Goal: Task Accomplishment & Management: Complete application form

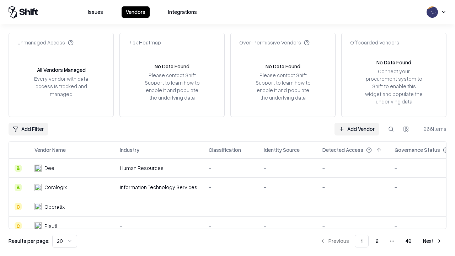
click at [356, 129] on link "Add Vendor" at bounding box center [356, 129] width 44 height 13
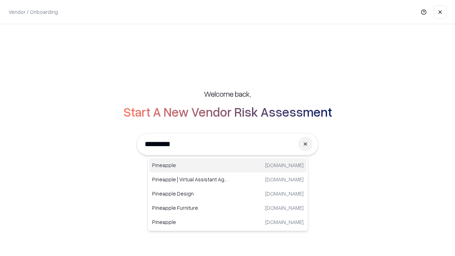
click at [228, 165] on div "Pineapple [DOMAIN_NAME]" at bounding box center [227, 165] width 157 height 14
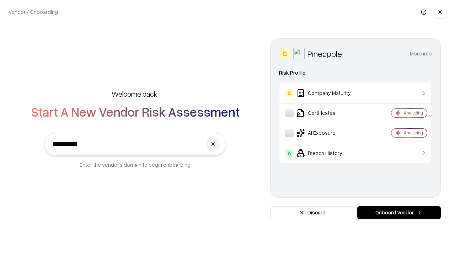
type input "*********"
click at [399, 212] on button "Onboard Vendor" at bounding box center [398, 212] width 83 height 13
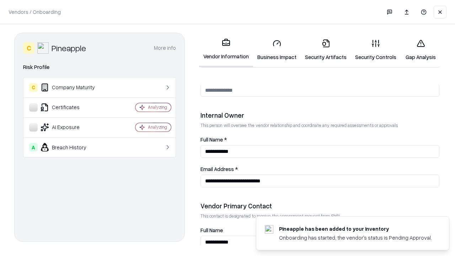
scroll to position [368, 0]
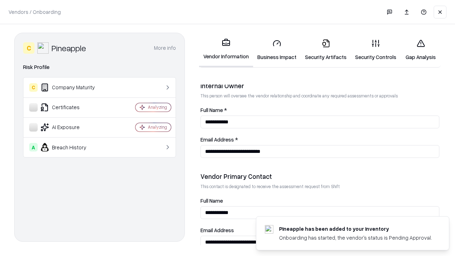
click at [277, 50] on link "Business Impact" at bounding box center [277, 49] width 48 height 33
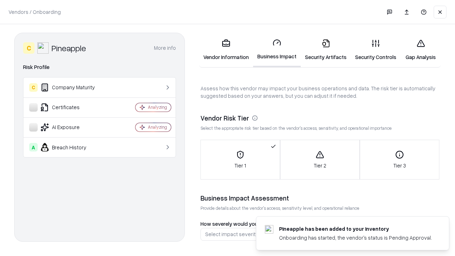
click at [325, 50] on link "Security Artifacts" at bounding box center [326, 49] width 50 height 33
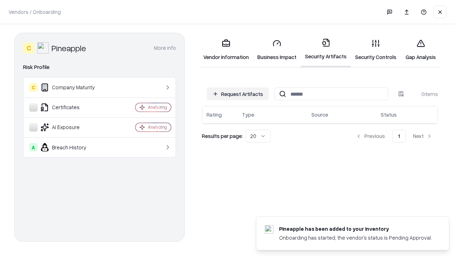
click at [238, 94] on button "Request Artifacts" at bounding box center [238, 93] width 62 height 13
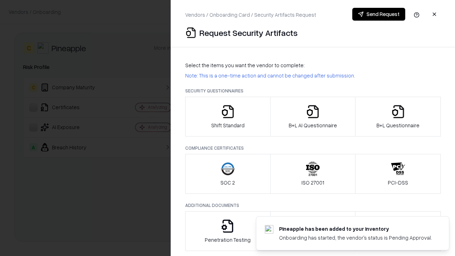
click at [227, 117] on icon "button" at bounding box center [228, 111] width 14 height 14
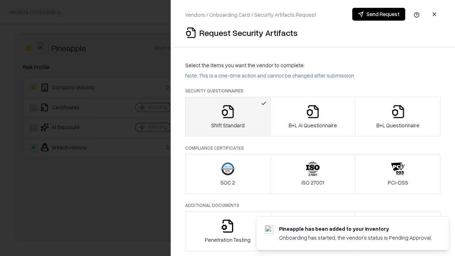
click at [378, 14] on button "Send Request" at bounding box center [378, 14] width 53 height 13
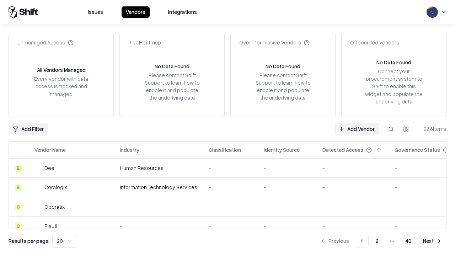
click at [391, 129] on button at bounding box center [390, 129] width 13 height 13
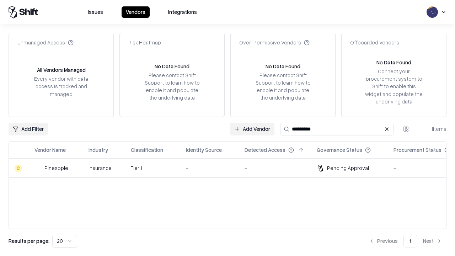
type input "*********"
click at [232, 168] on div "-" at bounding box center [209, 167] width 47 height 7
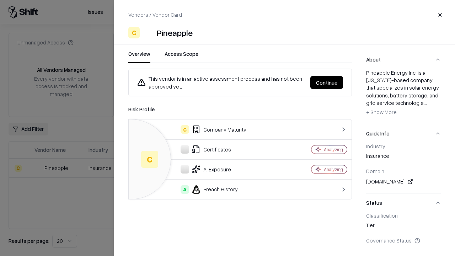
click at [327, 82] on button "Continue" at bounding box center [326, 82] width 33 height 13
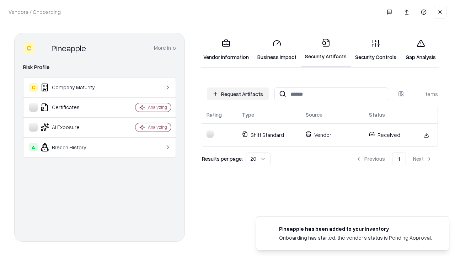
click at [420, 50] on link "Gap Analysis" at bounding box center [420, 49] width 40 height 33
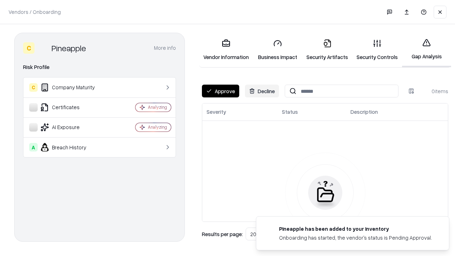
click at [220, 91] on button "Approve" at bounding box center [220, 91] width 37 height 13
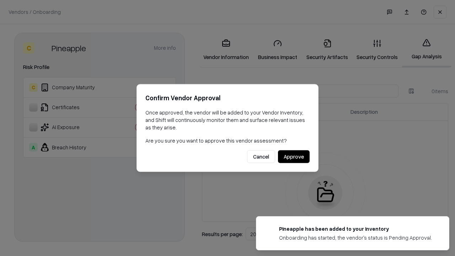
click at [293, 156] on button "Approve" at bounding box center [294, 156] width 32 height 13
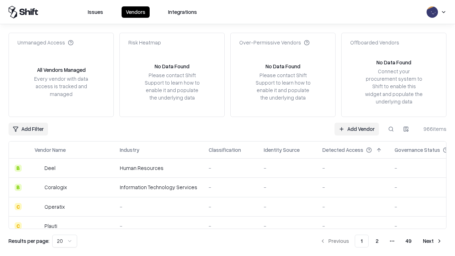
type input "*********"
click at [356, 129] on link "Add Vendor" at bounding box center [356, 129] width 44 height 13
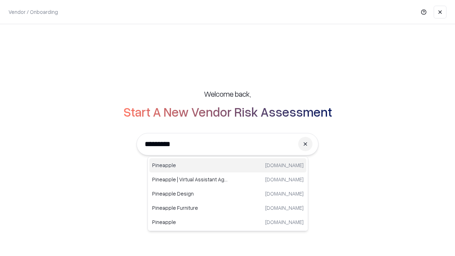
click at [228, 165] on div "Pineapple pineappleenergy.com" at bounding box center [227, 165] width 157 height 14
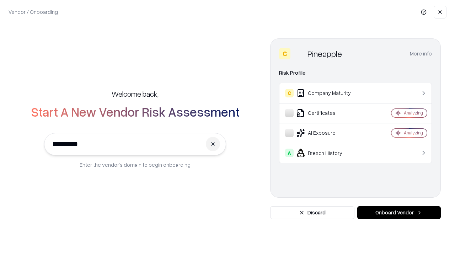
type input "*********"
click at [399, 212] on button "Onboard Vendor" at bounding box center [398, 212] width 83 height 13
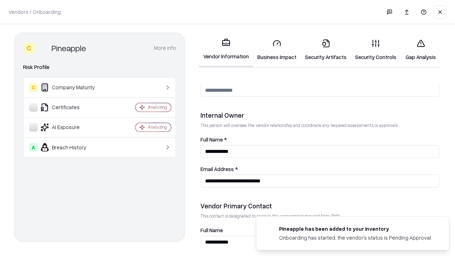
scroll to position [368, 0]
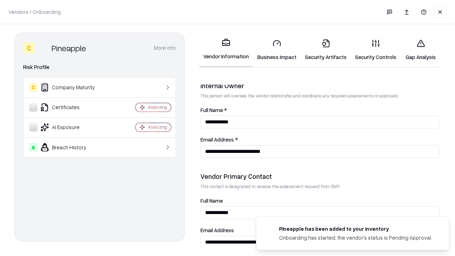
click at [420, 50] on link "Gap Analysis" at bounding box center [420, 49] width 40 height 33
